Goal: Information Seeking & Learning: Learn about a topic

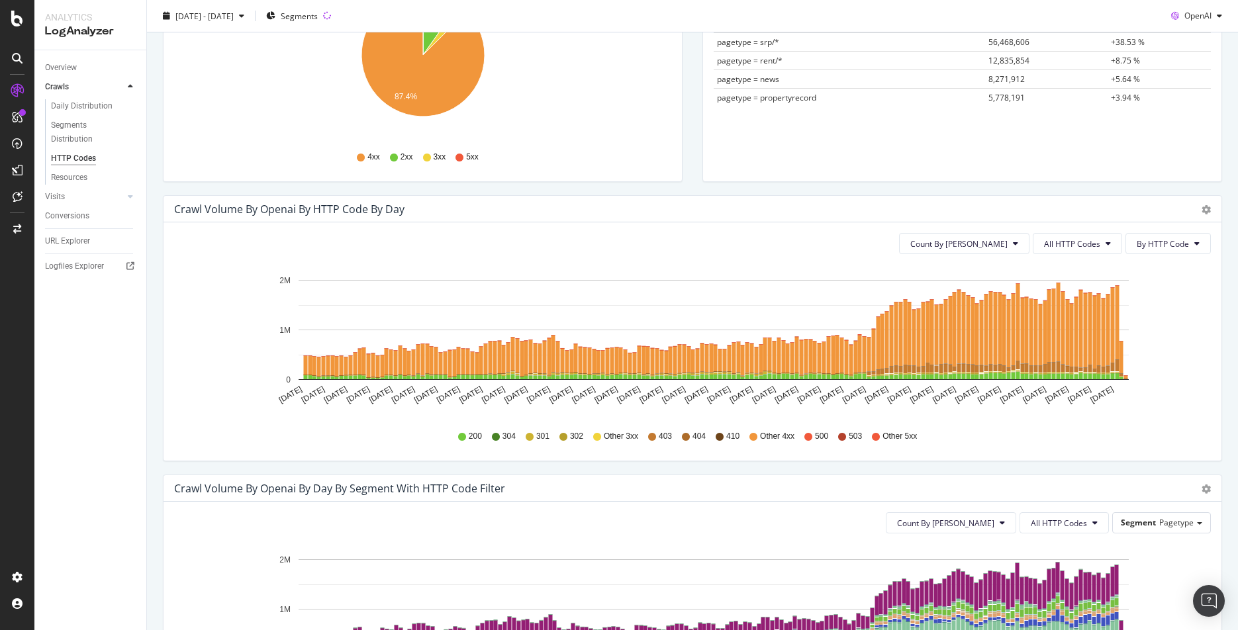
scroll to position [295, 0]
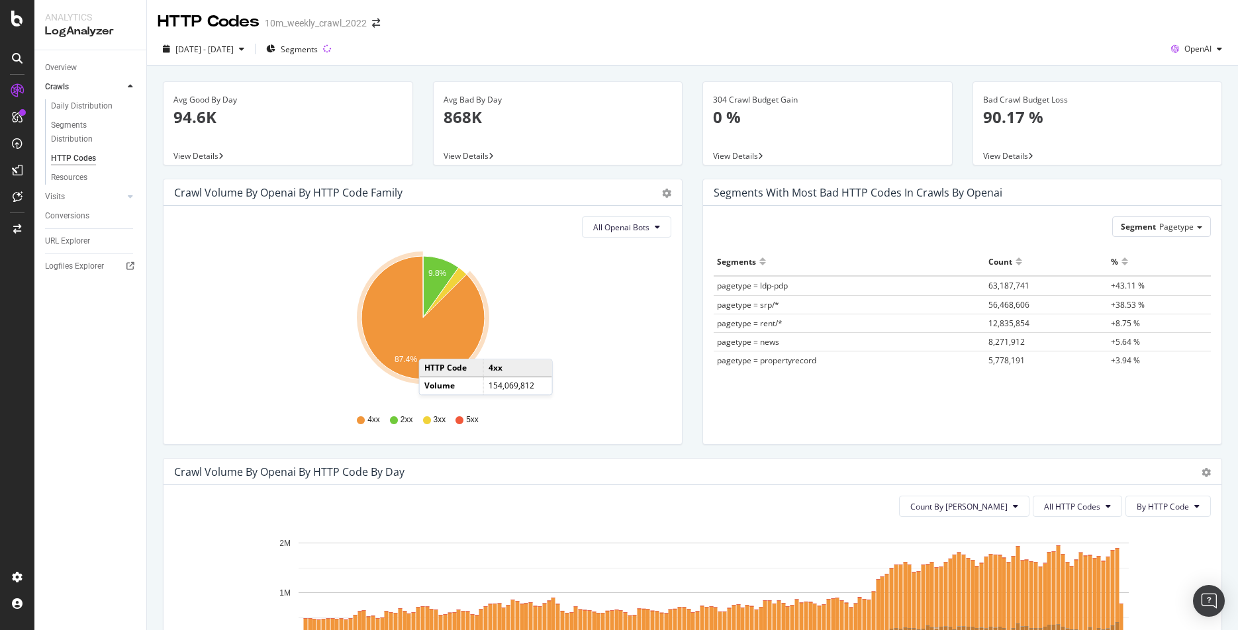
click at [432, 345] on icon "A chart." at bounding box center [422, 317] width 123 height 123
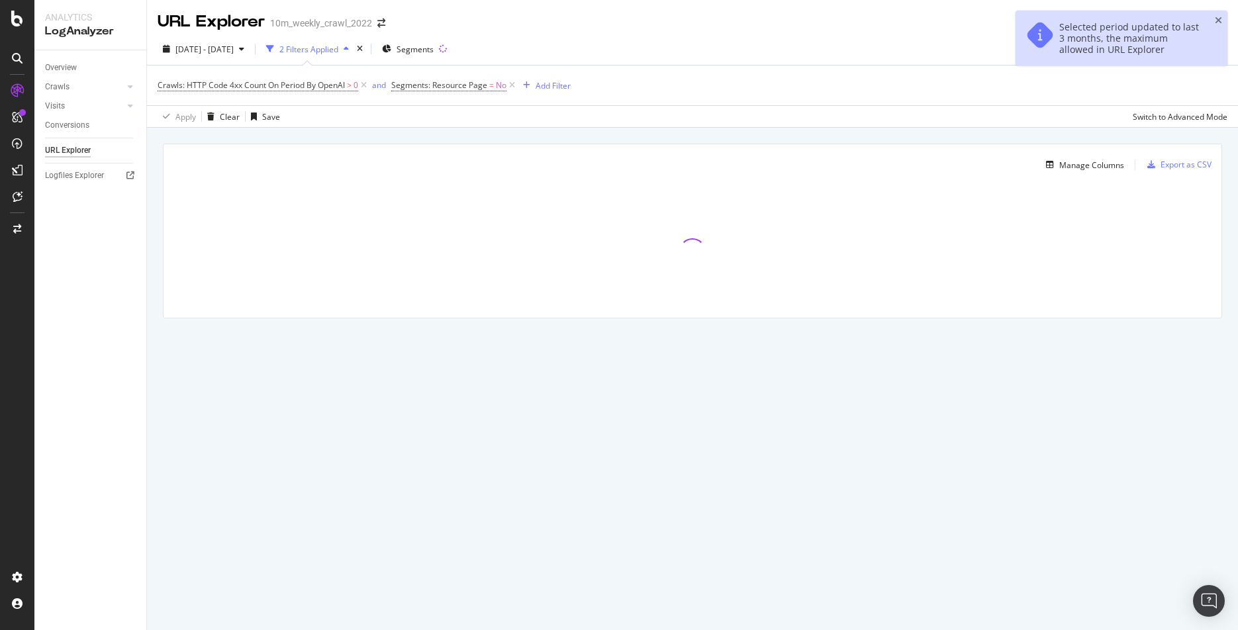
click at [318, 49] on div "2 Filters Applied" at bounding box center [308, 49] width 59 height 11
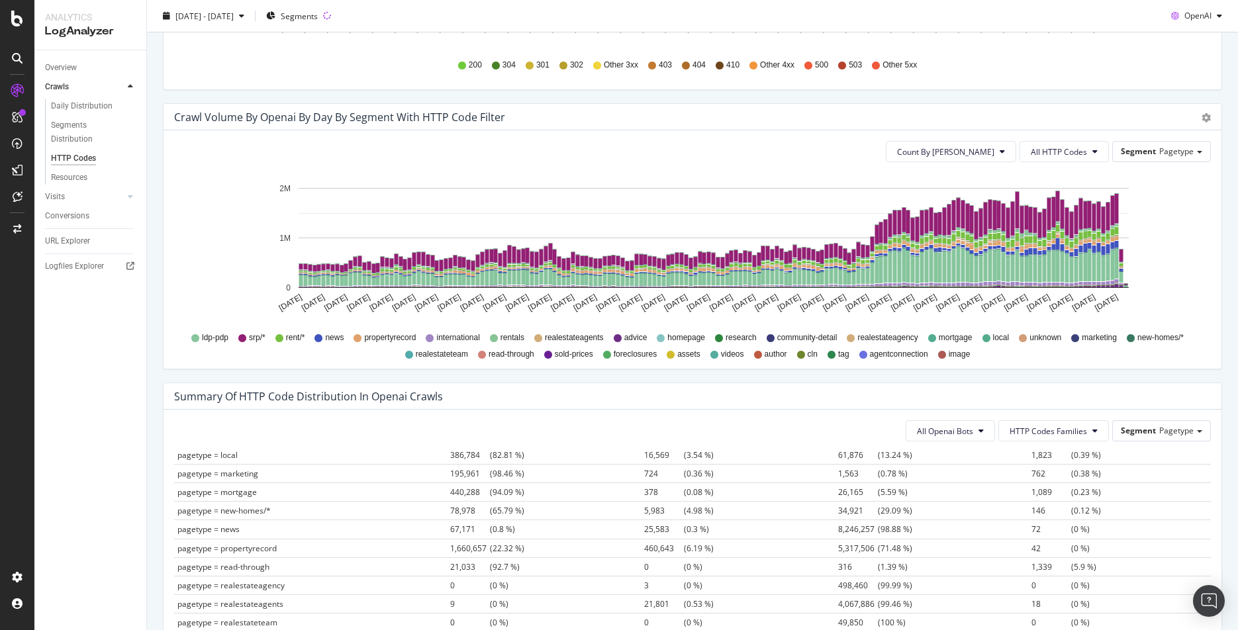
scroll to position [258, 0]
click at [289, 394] on div "Summary of HTTP Code Distribution in openai crawls" at bounding box center [308, 396] width 269 height 13
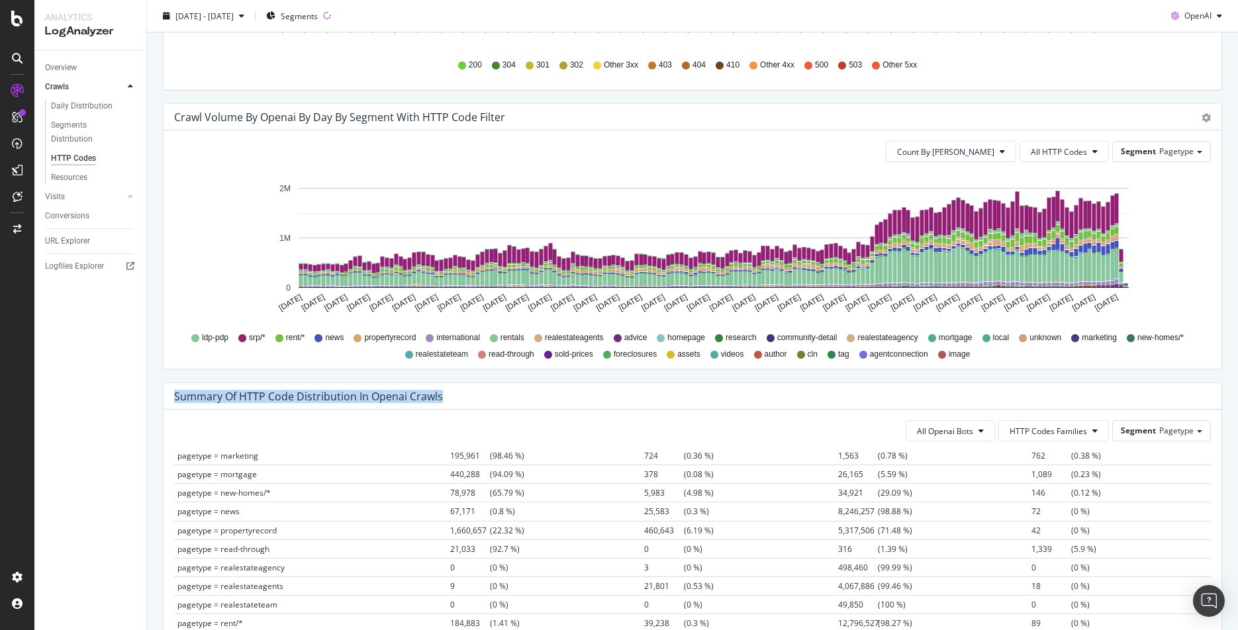
click at [289, 394] on div "Summary of HTTP Code Distribution in openai crawls" at bounding box center [308, 396] width 269 height 13
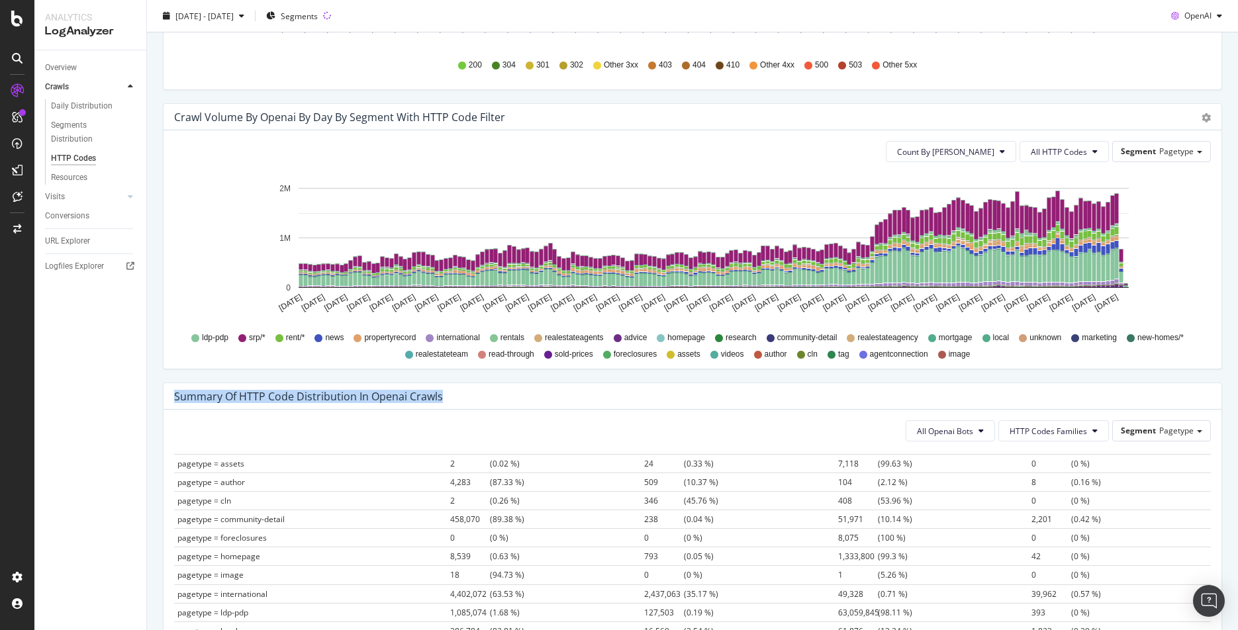
scroll to position [66, 0]
click at [918, 606] on td "63,059,845 (98.11 %)" at bounding box center [932, 610] width 194 height 19
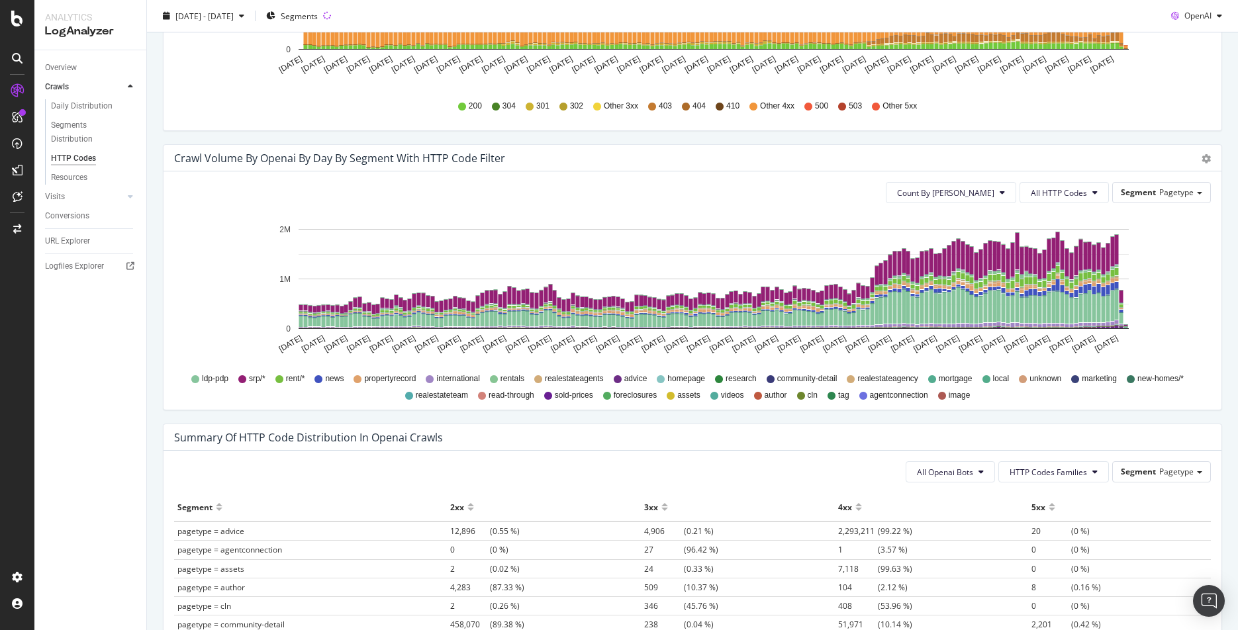
scroll to position [736, 0]
